Goal: Use online tool/utility: Utilize a website feature to perform a specific function

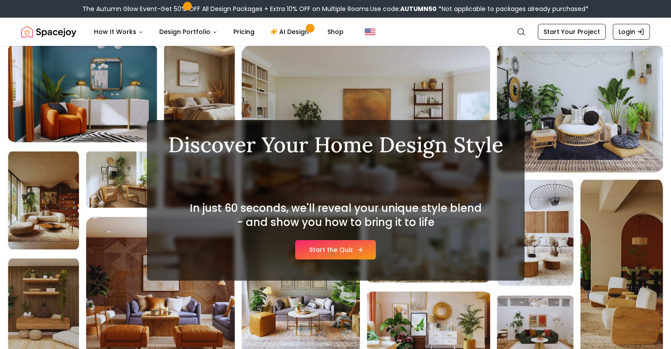
click at [341, 254] on link "Start the Quiz" at bounding box center [335, 249] width 81 height 19
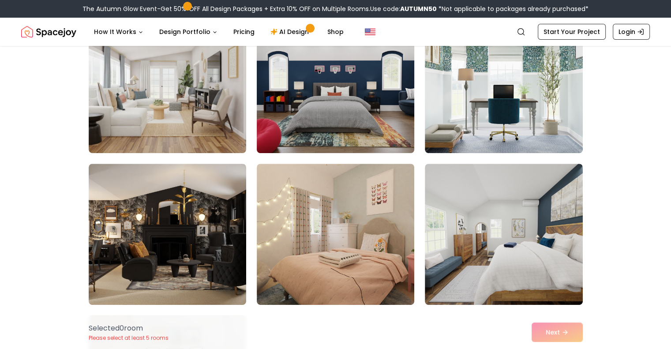
scroll to position [265, 0]
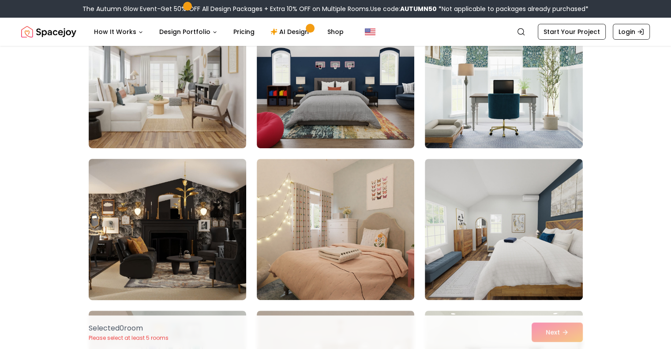
click at [204, 225] on img at bounding box center [167, 229] width 165 height 148
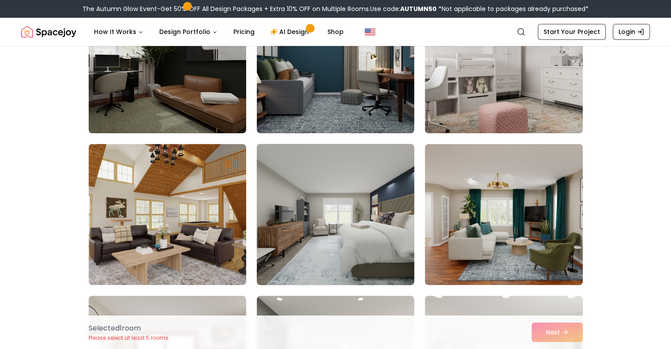
scroll to position [794, 0]
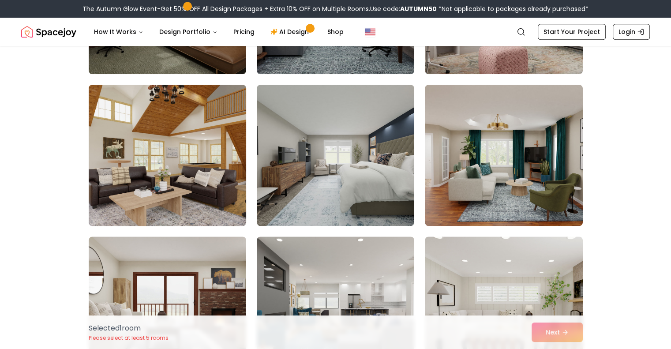
click at [187, 195] on img at bounding box center [167, 155] width 165 height 148
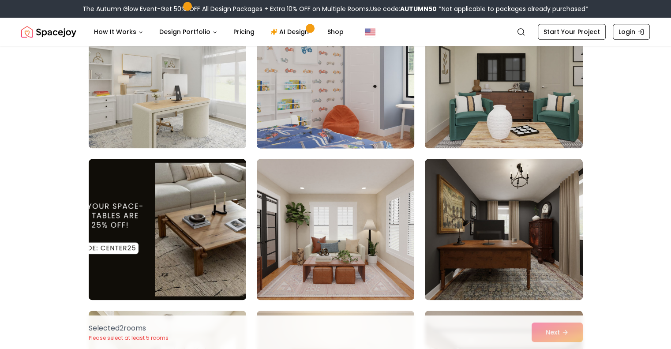
scroll to position [1191, 0]
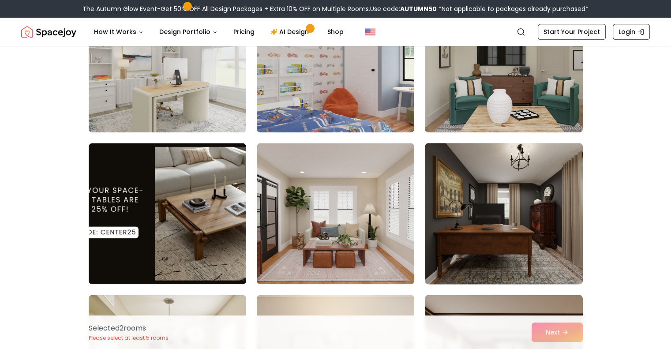
click at [500, 180] on img at bounding box center [503, 213] width 165 height 148
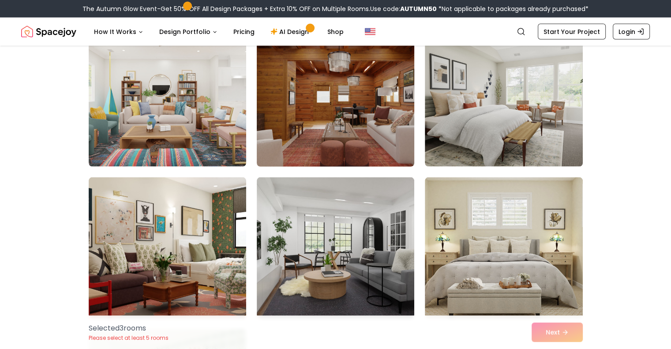
scroll to position [1765, 0]
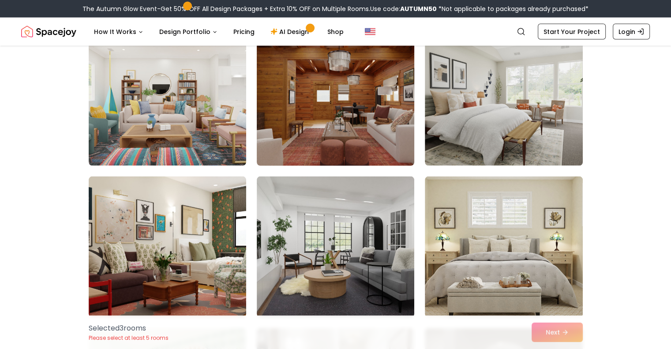
click at [371, 138] on img at bounding box center [335, 95] width 165 height 148
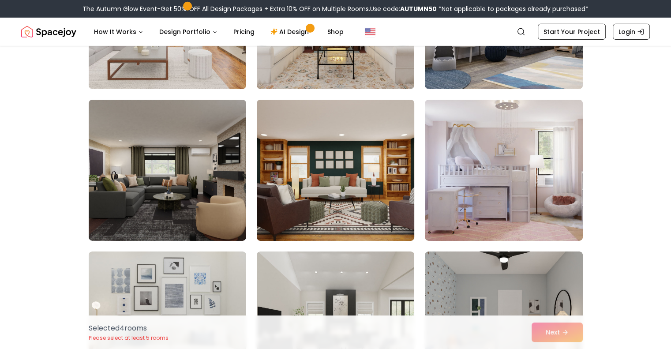
scroll to position [2956, 0]
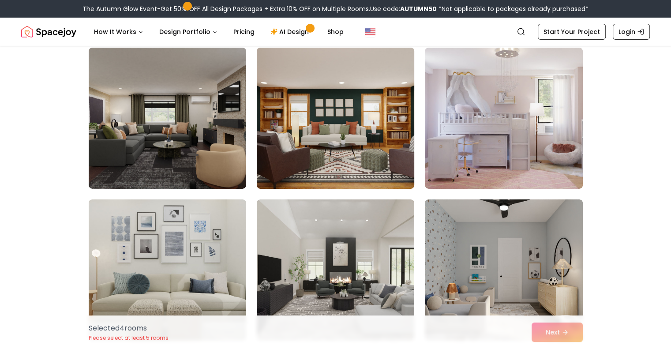
click at [355, 138] on img at bounding box center [335, 118] width 165 height 148
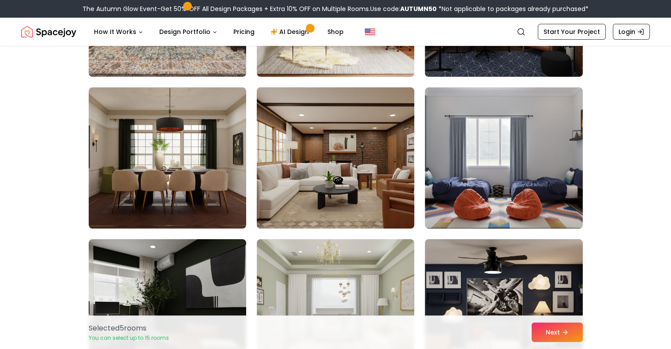
scroll to position [3529, 0]
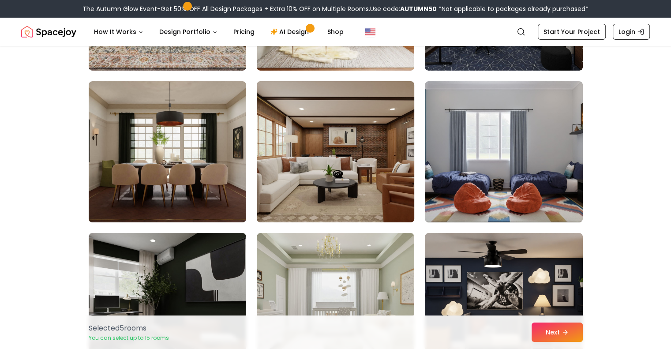
click at [366, 191] on img at bounding box center [335, 152] width 165 height 148
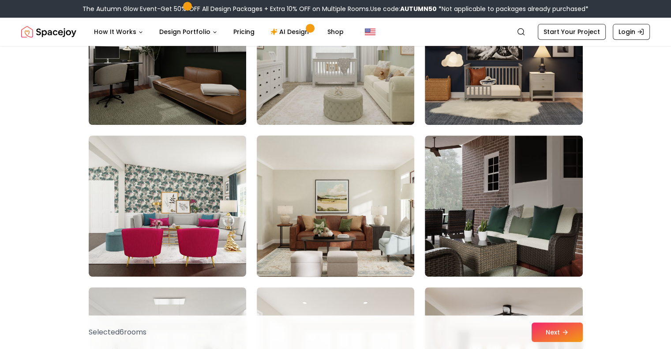
scroll to position [3794, 0]
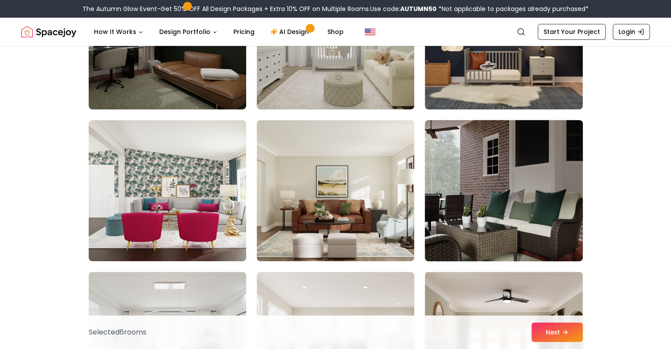
click at [481, 186] on img at bounding box center [503, 190] width 165 height 148
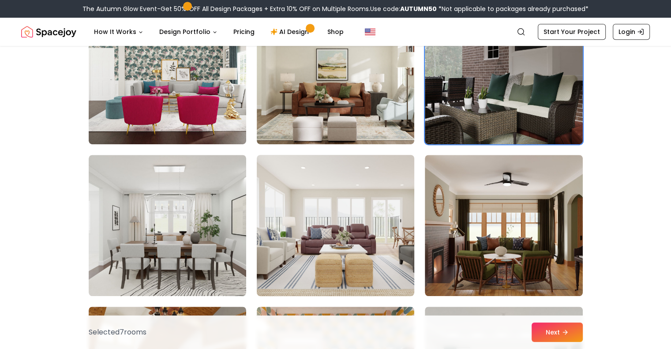
scroll to position [3926, 0]
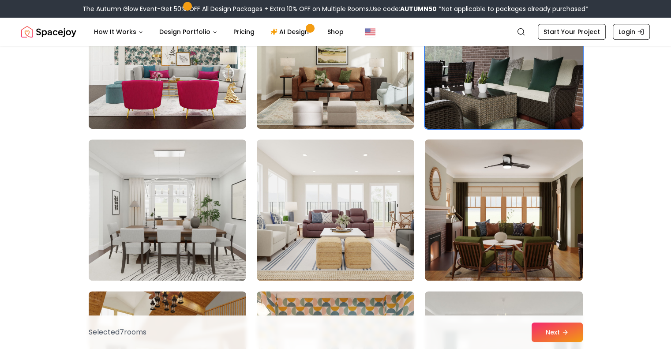
click at [473, 195] on img at bounding box center [503, 210] width 165 height 148
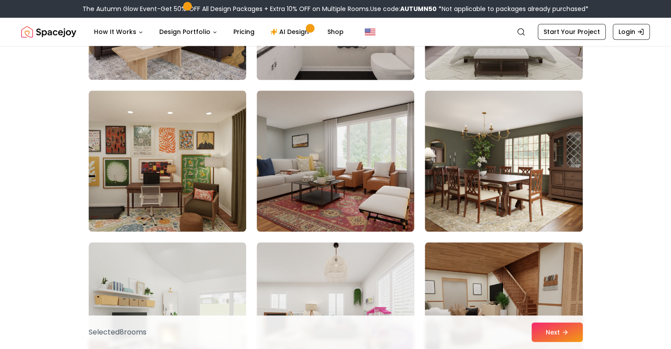
scroll to position [4279, 0]
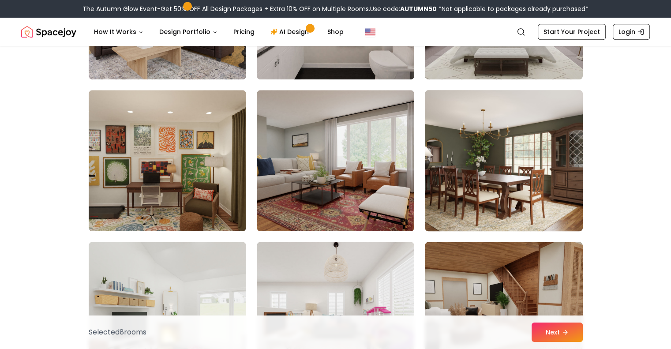
click at [480, 187] on img at bounding box center [503, 160] width 165 height 148
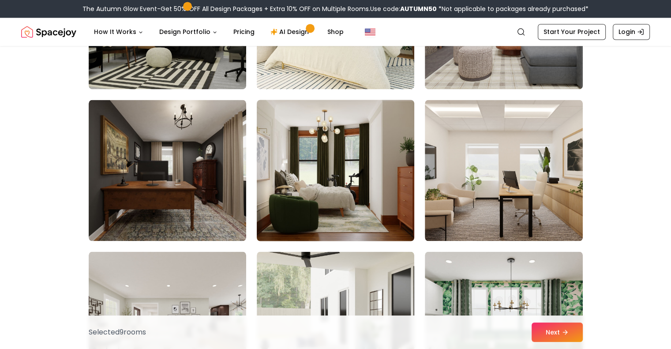
scroll to position [4765, 0]
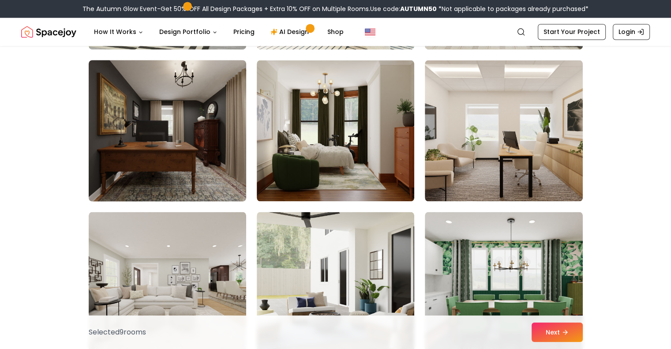
click at [192, 161] on img at bounding box center [167, 130] width 165 height 148
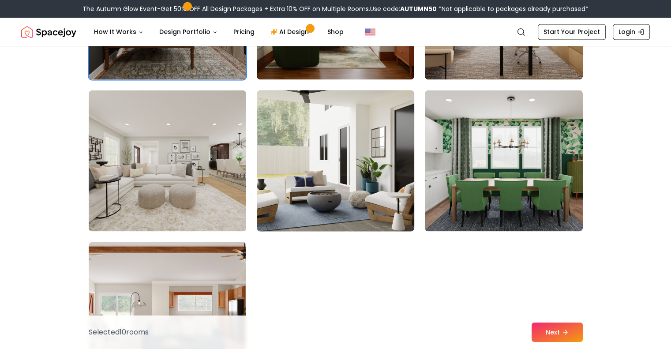
scroll to position [4985, 0]
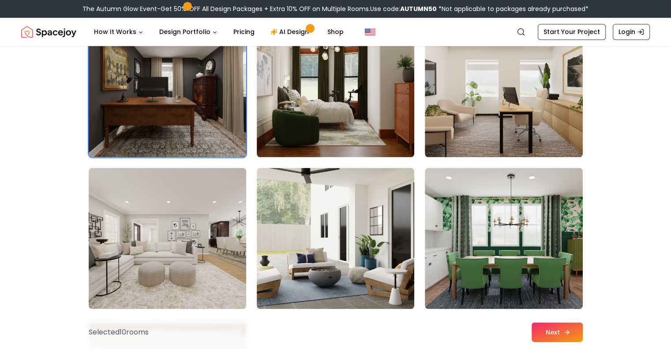
click at [557, 341] on button "Next" at bounding box center [557, 331] width 51 height 19
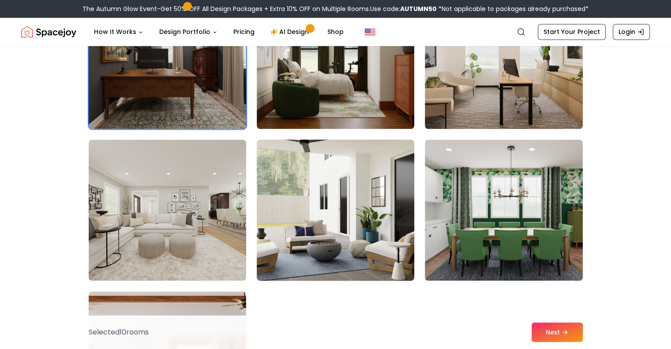
scroll to position [4809, 0]
